Goal: Information Seeking & Learning: Learn about a topic

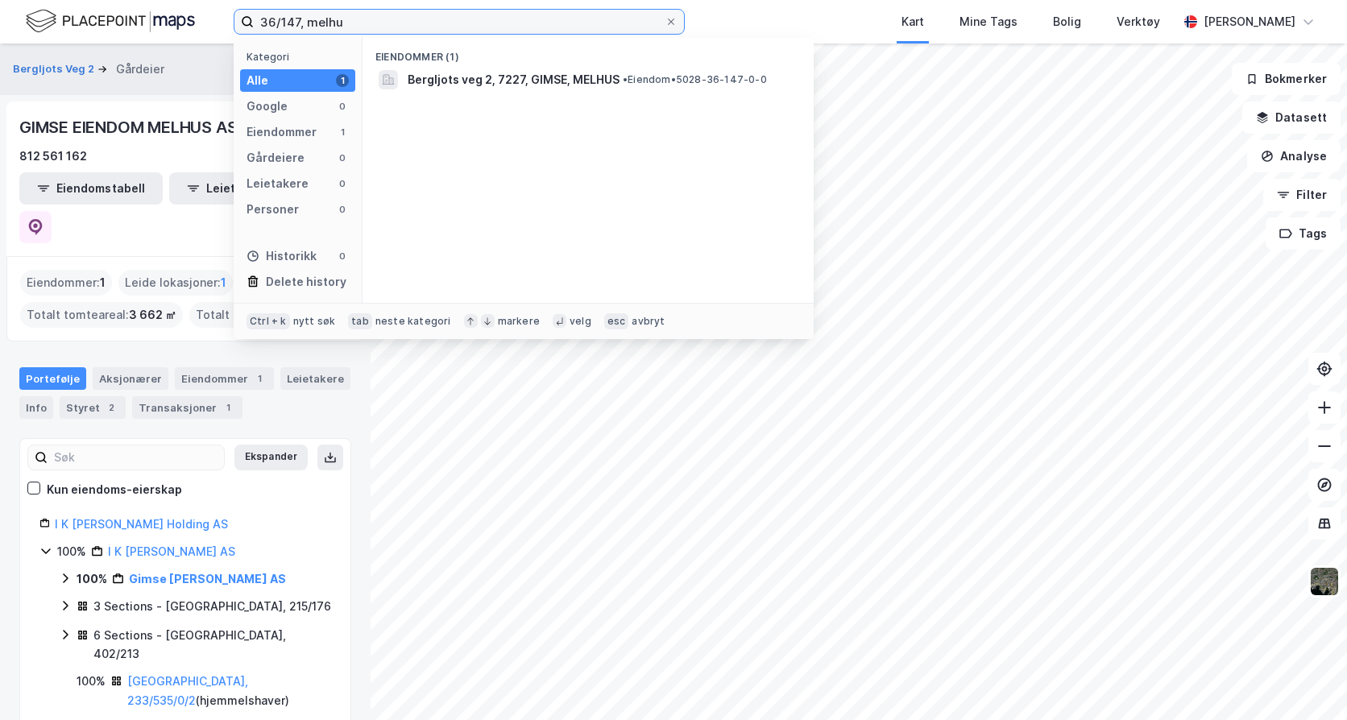
drag, startPoint x: 0, startPoint y: 0, endPoint x: 201, endPoint y: 23, distance: 202.7
click at [203, 23] on div "36/147, melhu Kategori Alle 1 Google 0 Eiendommer 1 Gårdeiere 0 Leietakere 0 Pe…" at bounding box center [673, 21] width 1347 height 43
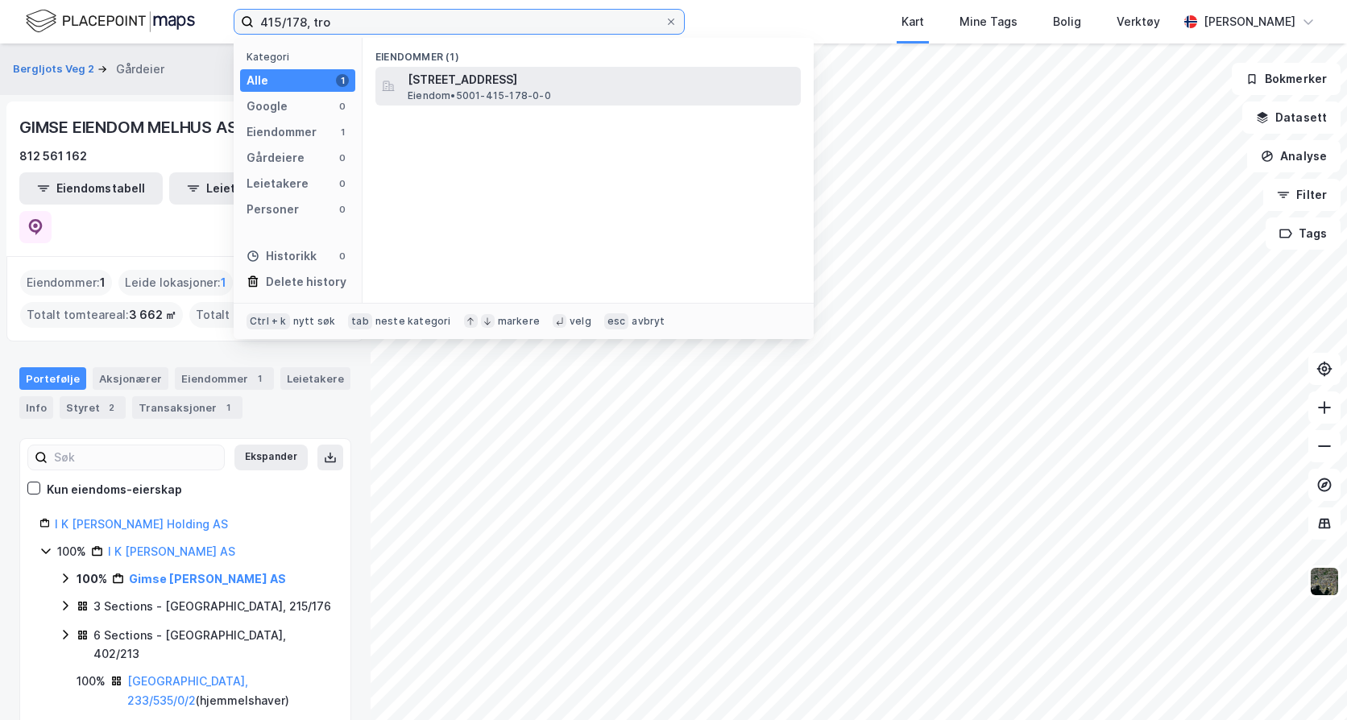
type input "415/178, tro"
click at [465, 81] on span "[STREET_ADDRESS]" at bounding box center [600, 79] width 387 height 19
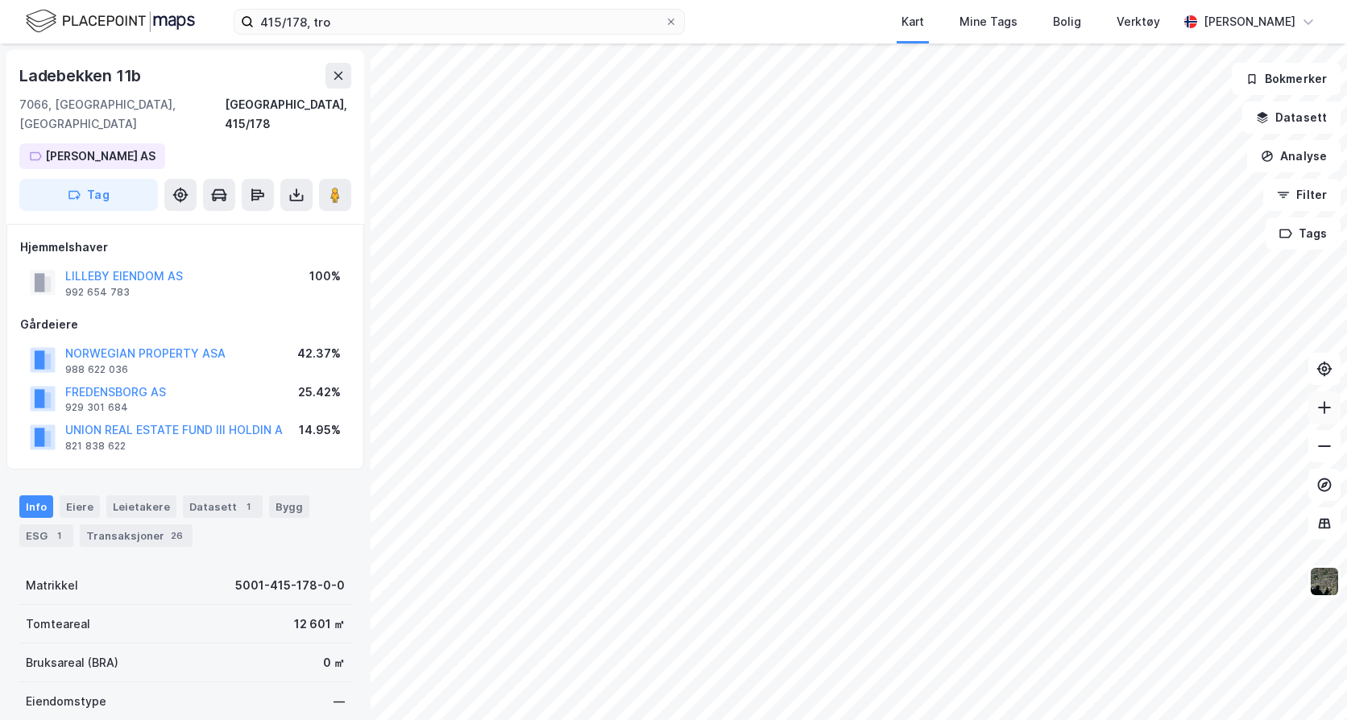
click at [1335, 413] on button at bounding box center [1324, 407] width 32 height 32
